Goal: Check status: Check status

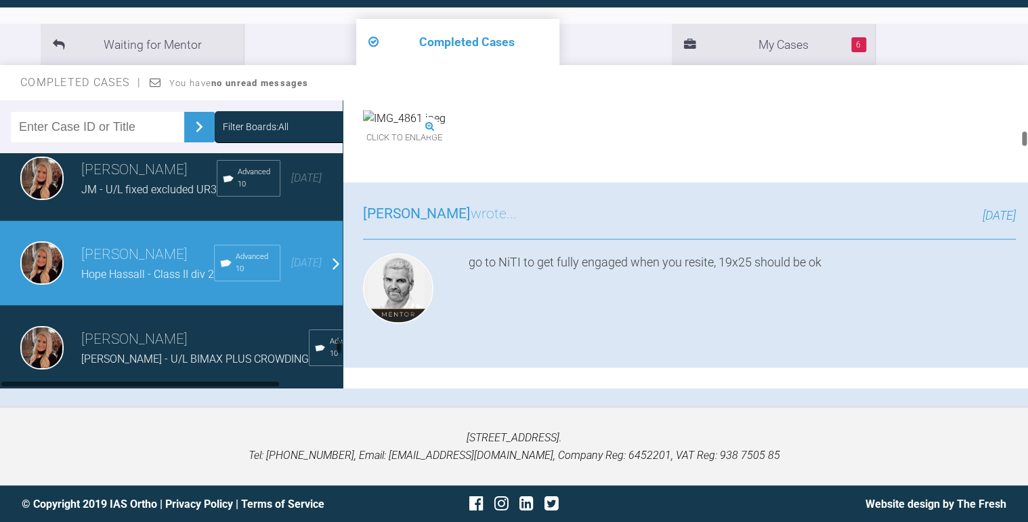
scroll to position [3062, 0]
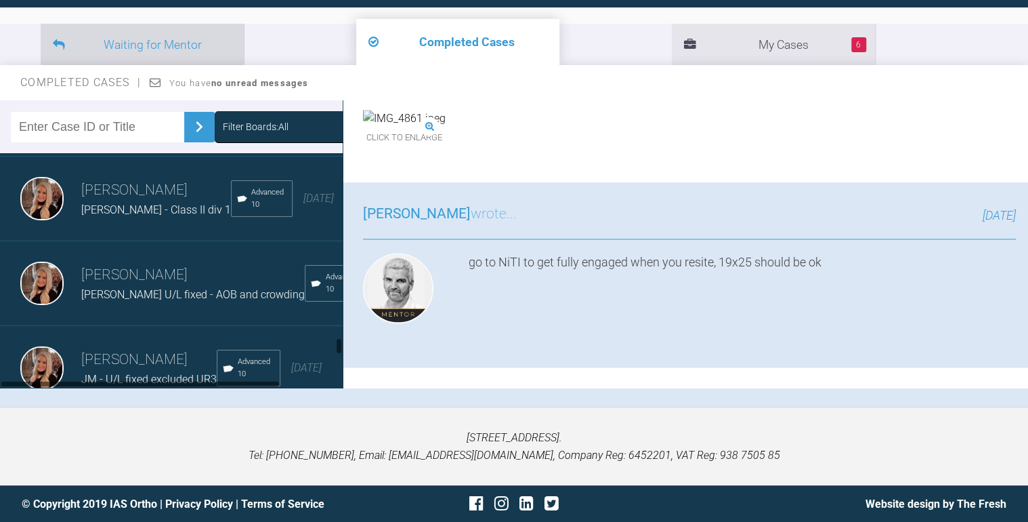
click at [106, 47] on li "Waiting for Mentor" at bounding box center [142, 44] width 203 height 41
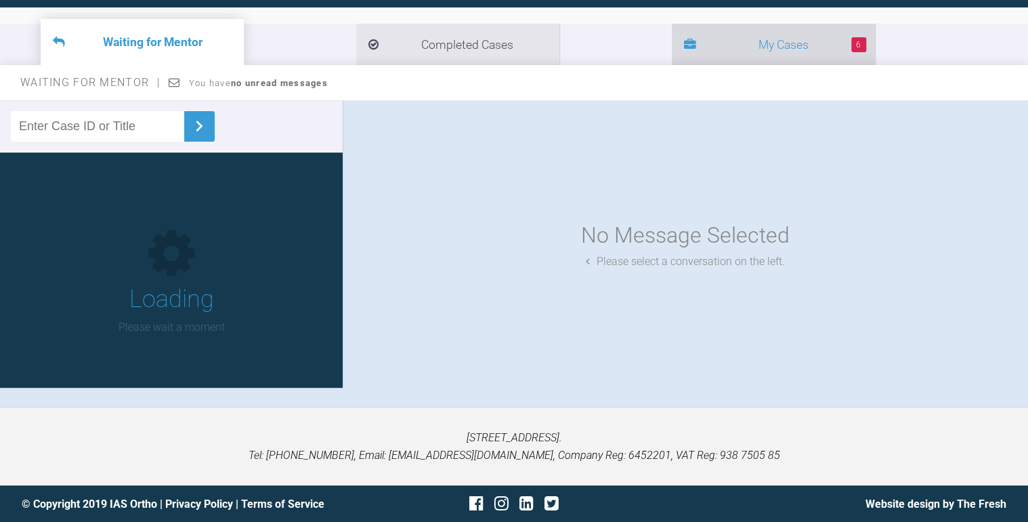
click at [672, 51] on li "6 My Cases" at bounding box center [773, 44] width 203 height 41
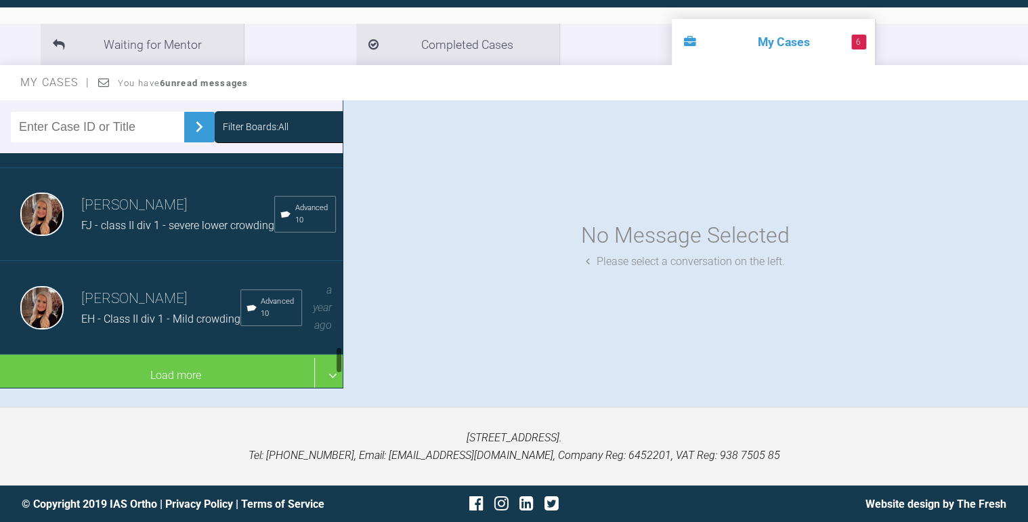
scroll to position [1625, 0]
click at [150, 219] on span "FJ - class II div 1 - severe lower crowding" at bounding box center [177, 225] width 193 height 13
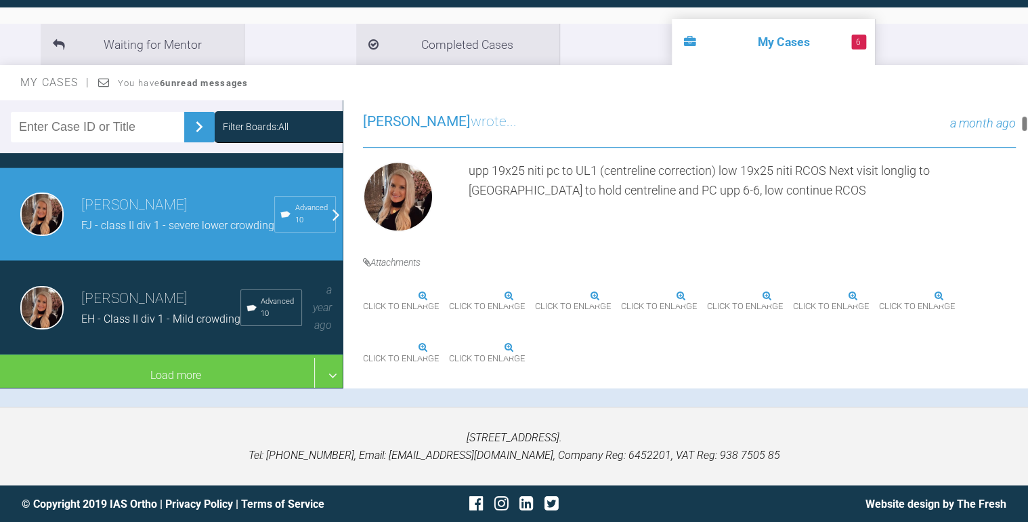
scroll to position [379, 0]
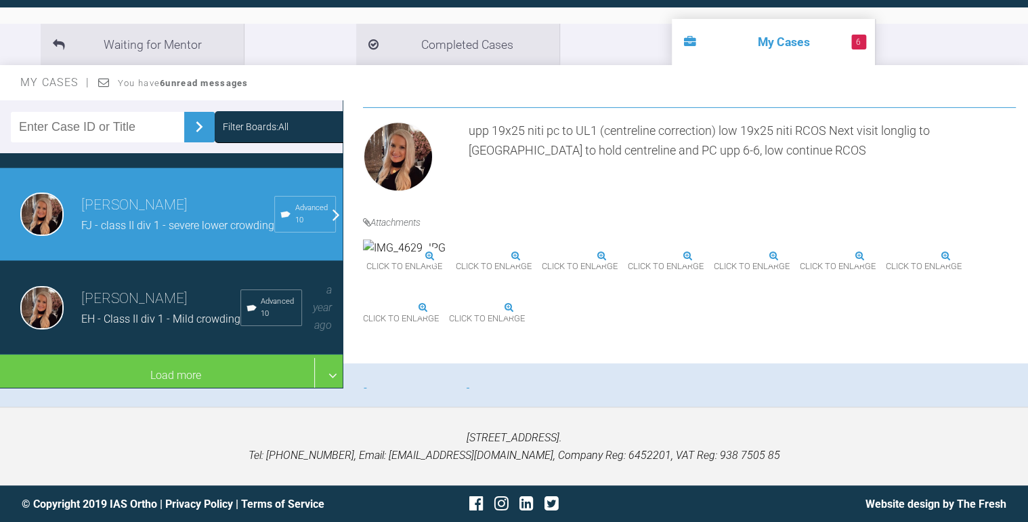
click at [433, 257] on img at bounding box center [404, 248] width 83 height 18
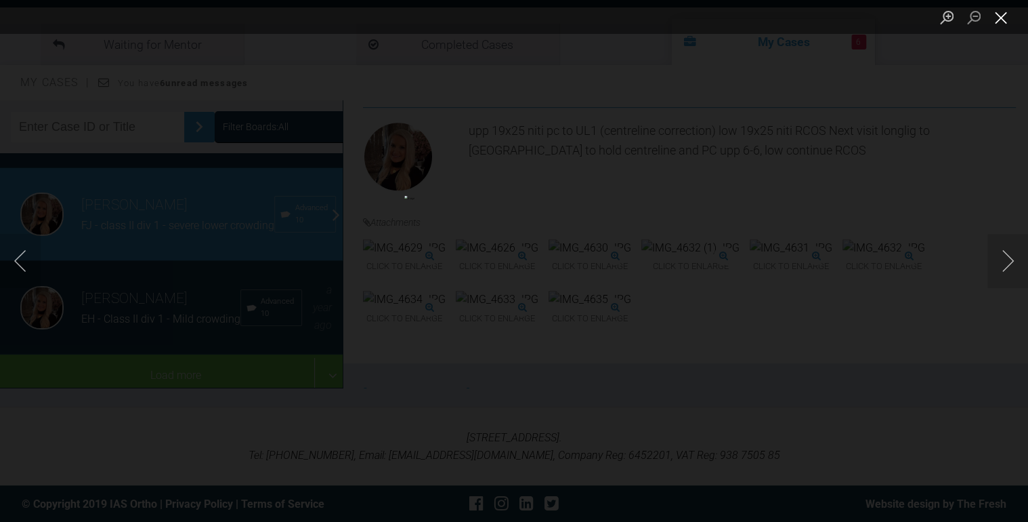
click at [997, 19] on button "Close lightbox" at bounding box center [1001, 17] width 27 height 24
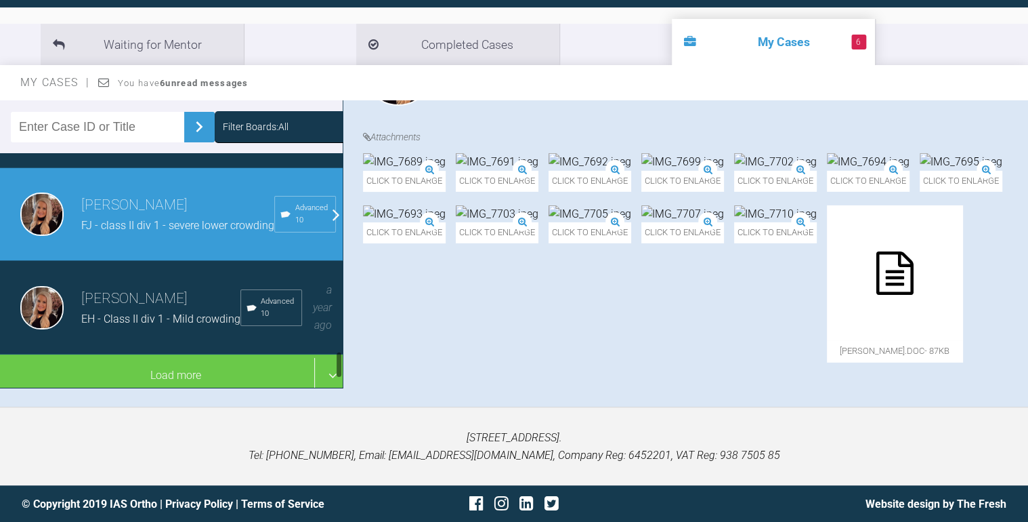
scroll to position [1625, 0]
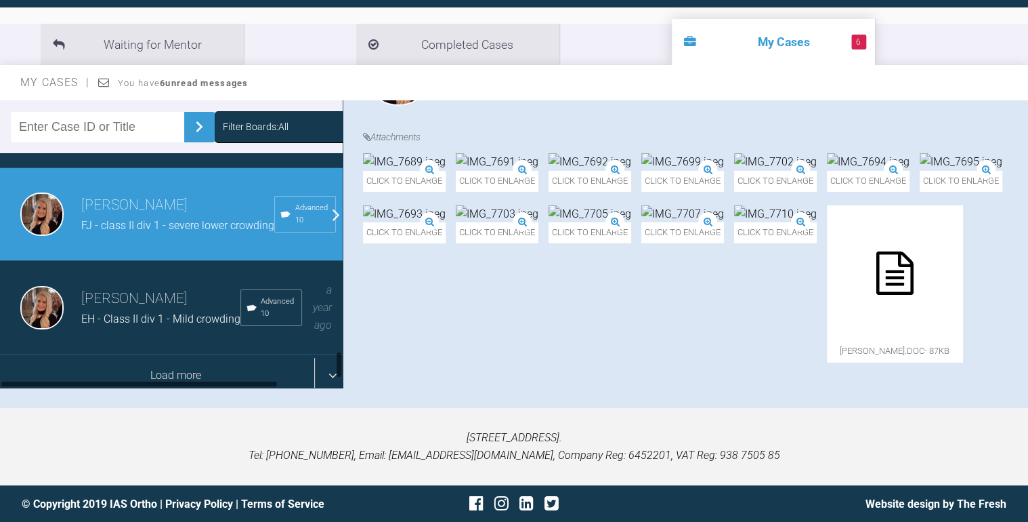
click at [223, 354] on div "Load more" at bounding box center [175, 375] width 351 height 42
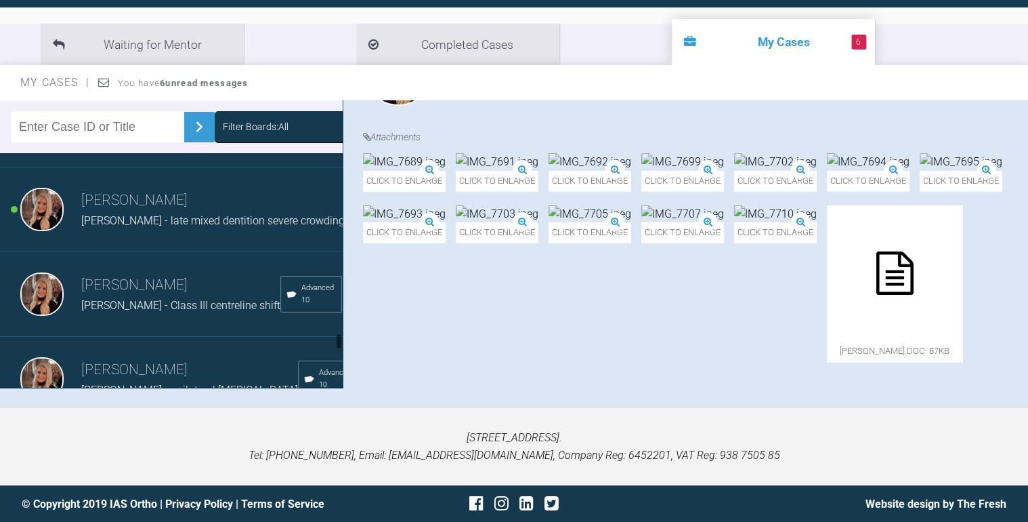
scroll to position [2926, 0]
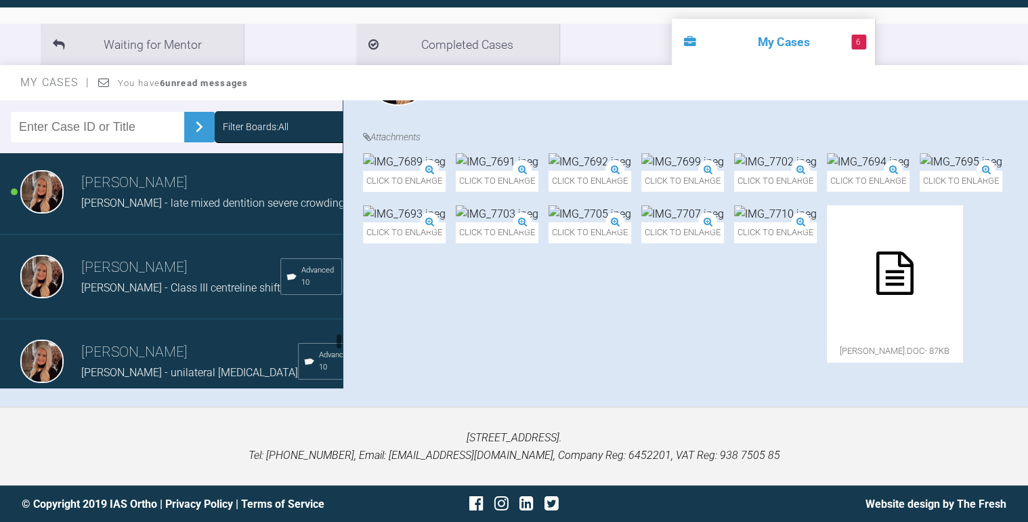
click at [182, 234] on div "[PERSON_NAME] [PERSON_NAME] - late mixed dentition severe crowding Advanced 10 …" at bounding box center [175, 192] width 351 height 85
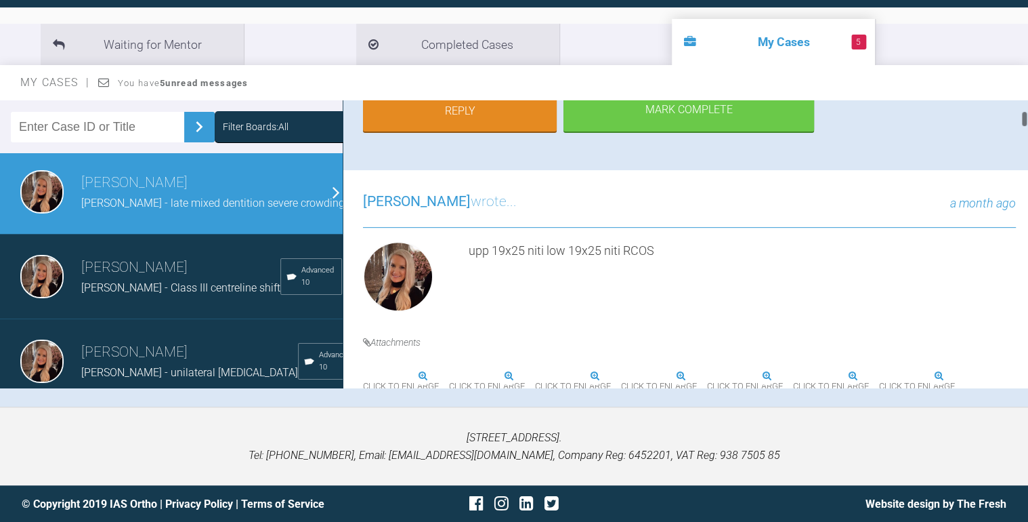
scroll to position [325, 0]
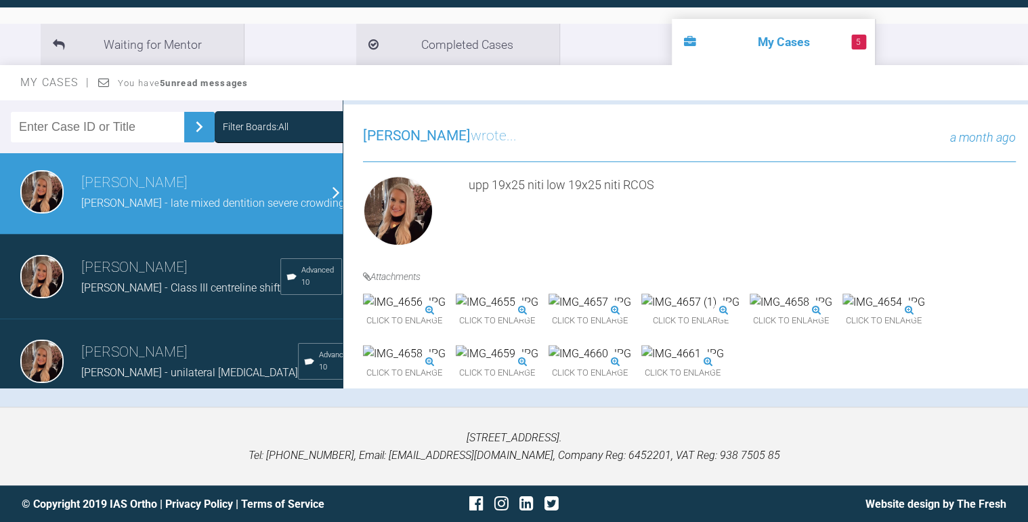
click at [426, 311] on img at bounding box center [404, 302] width 83 height 18
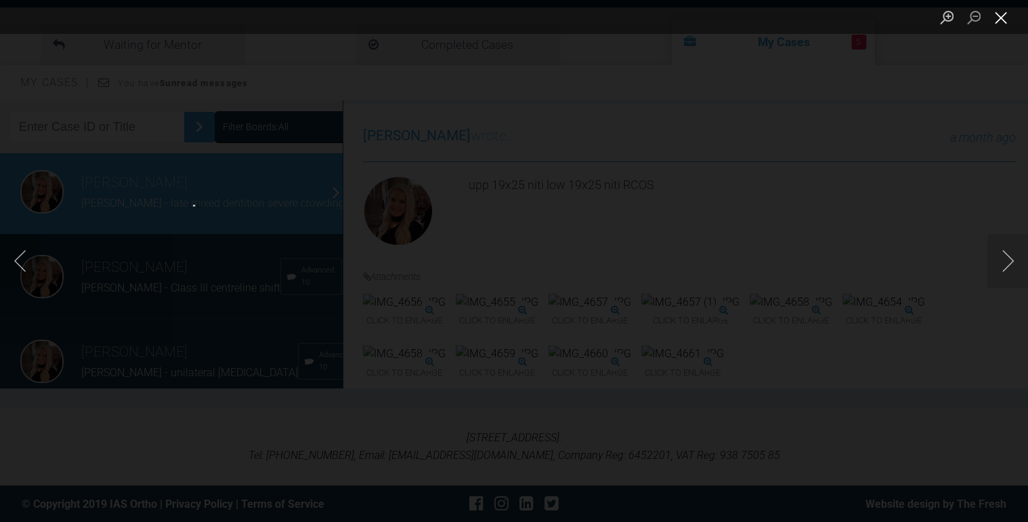
click at [1003, 14] on button "Close lightbox" at bounding box center [1001, 17] width 27 height 24
